Goal: Transaction & Acquisition: Obtain resource

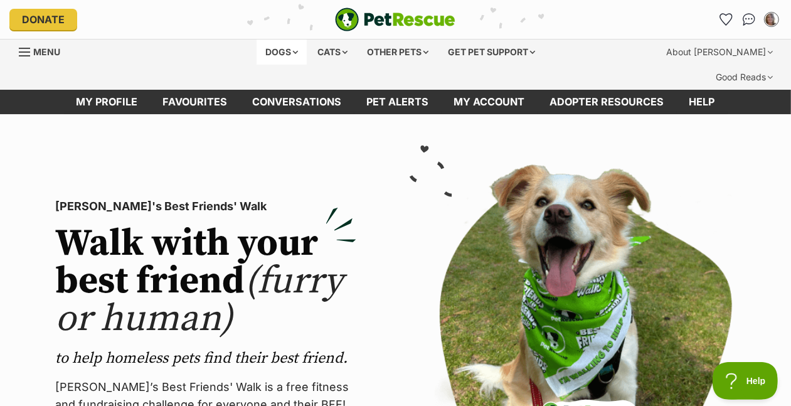
click at [257, 65] on div "Dogs" at bounding box center [282, 52] width 50 height 25
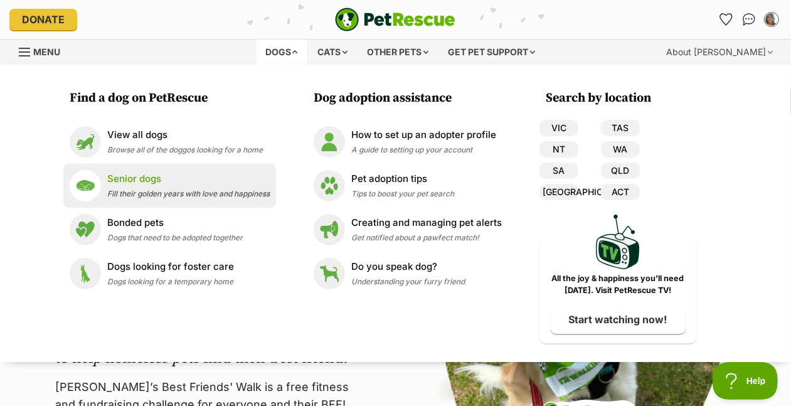
click at [107, 186] on p "Senior dogs" at bounding box center [188, 179] width 162 height 14
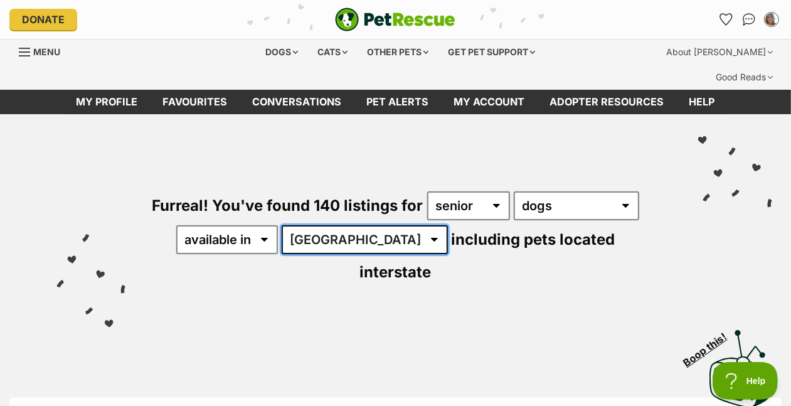
click at [282, 254] on select "Australia ACT NSW NT QLD SA TAS VIC WA" at bounding box center [365, 239] width 166 height 29
select select "VIC"
click at [282, 254] on select "Australia ACT NSW NT QLD SA TAS VIC WA" at bounding box center [365, 239] width 166 height 29
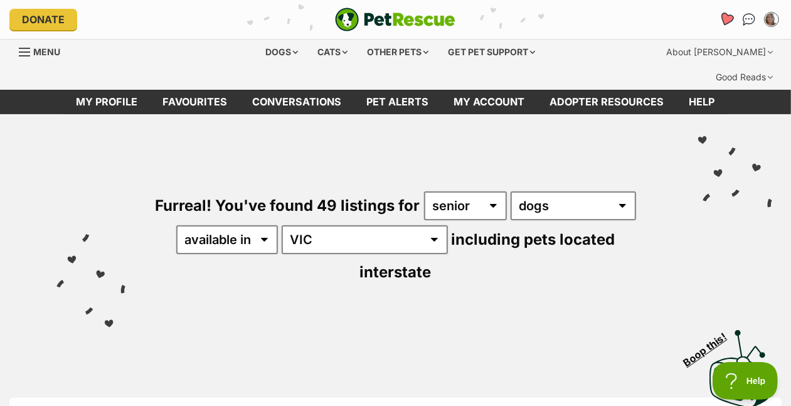
click at [719, 20] on icon "Favourites" at bounding box center [726, 19] width 15 height 14
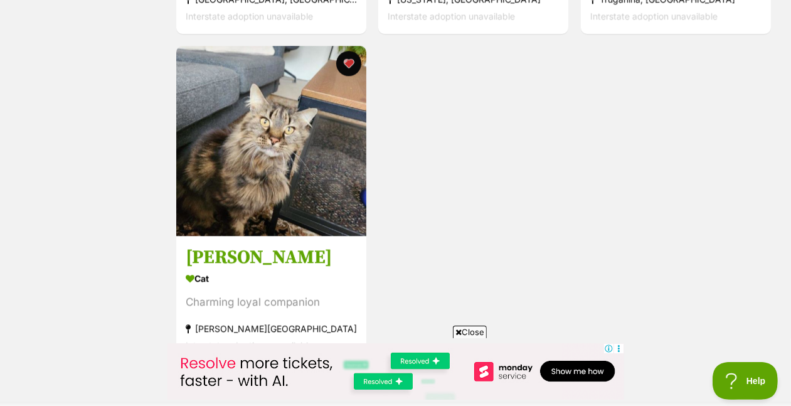
scroll to position [2236, 0]
